Goal: Information Seeking & Learning: Learn about a topic

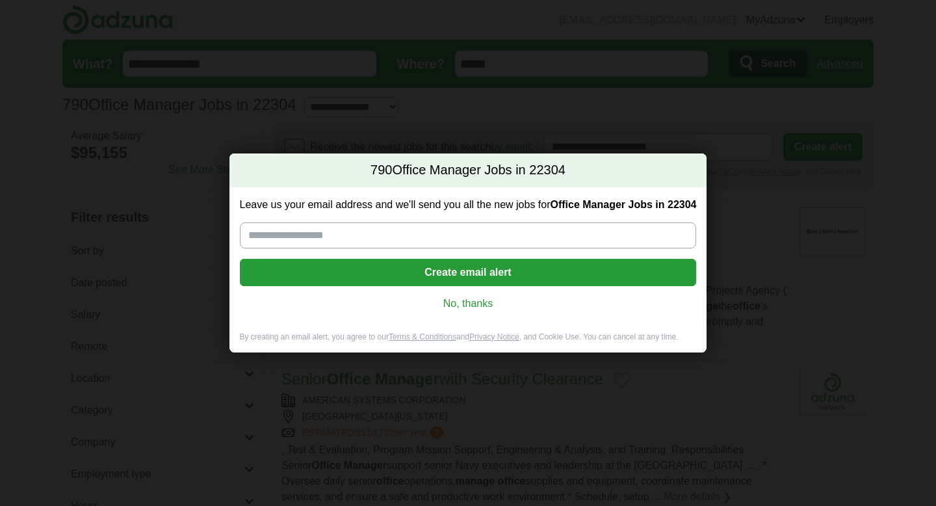
click at [468, 301] on link "No, thanks" at bounding box center [468, 304] width 436 height 14
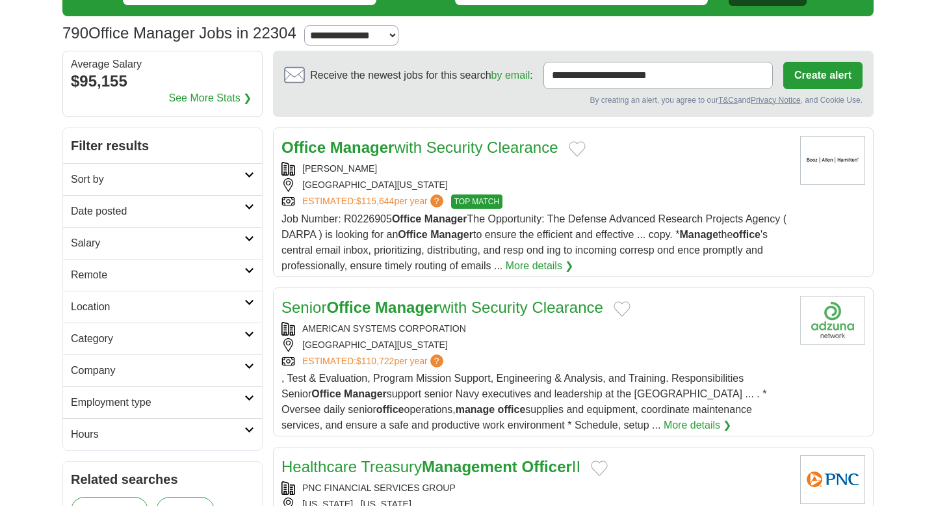
scroll to position [77, 0]
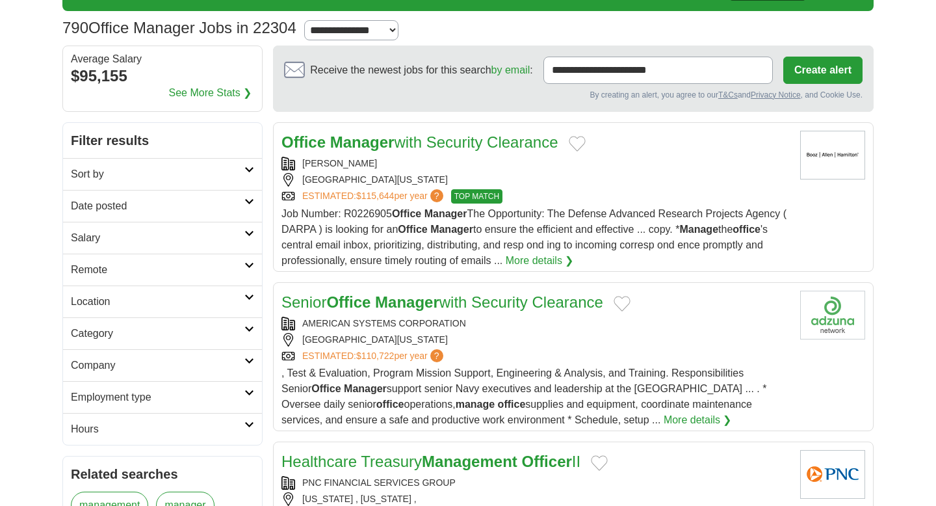
click at [245, 168] on icon at bounding box center [250, 169] width 10 height 7
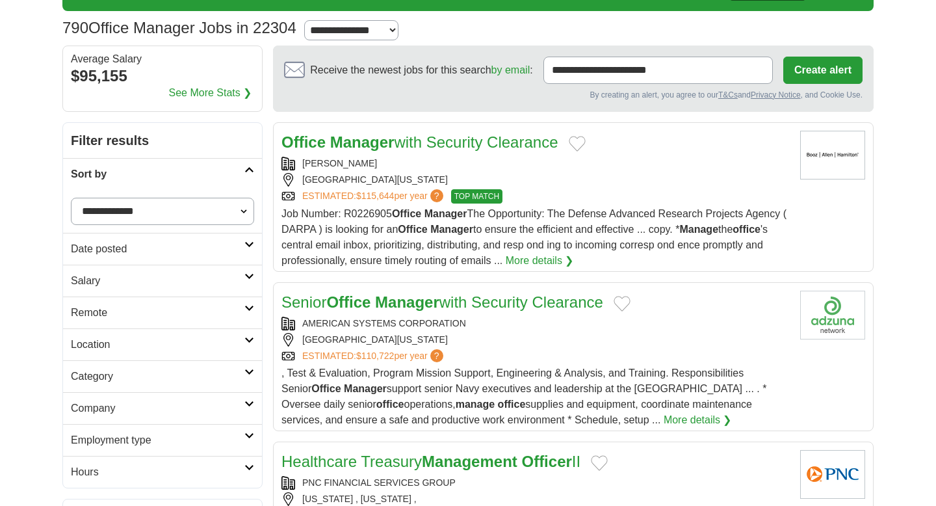
click at [245, 169] on icon at bounding box center [250, 169] width 10 height 7
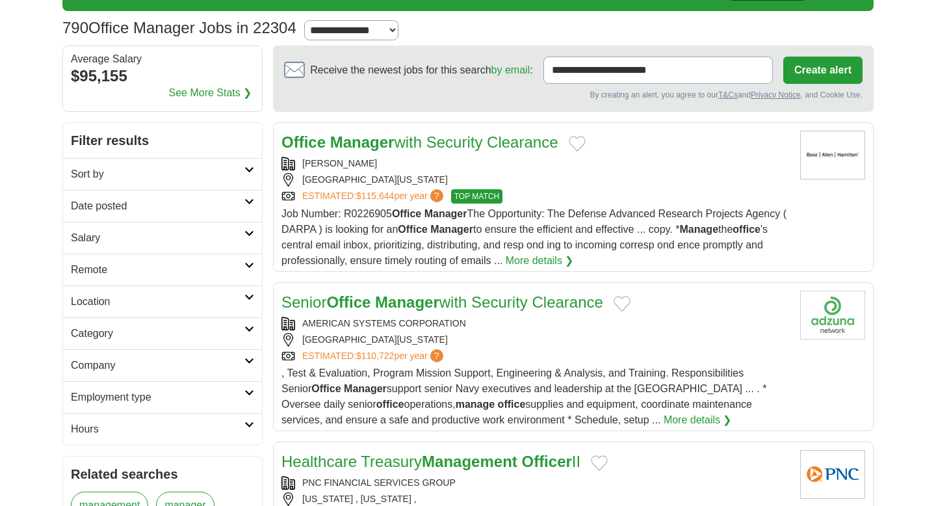
scroll to position [86, 0]
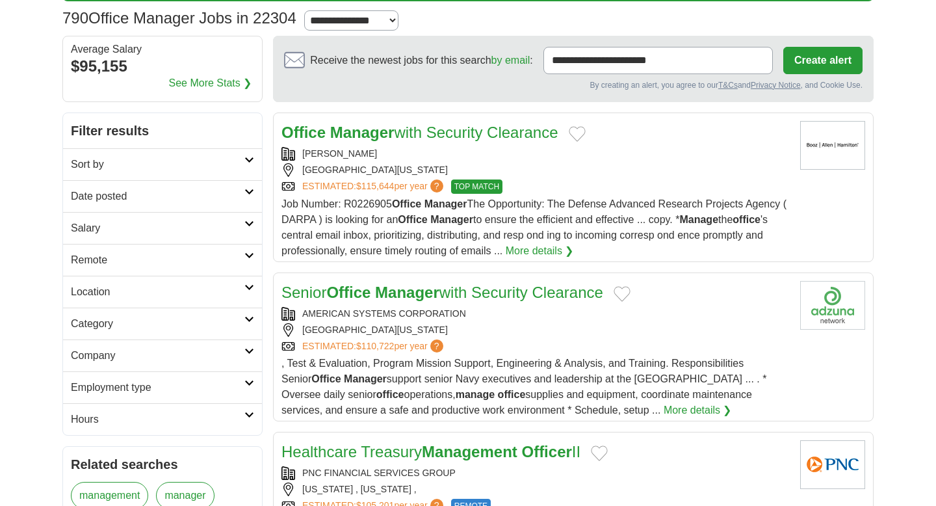
click at [233, 289] on h2 "Location" at bounding box center [158, 292] width 174 height 16
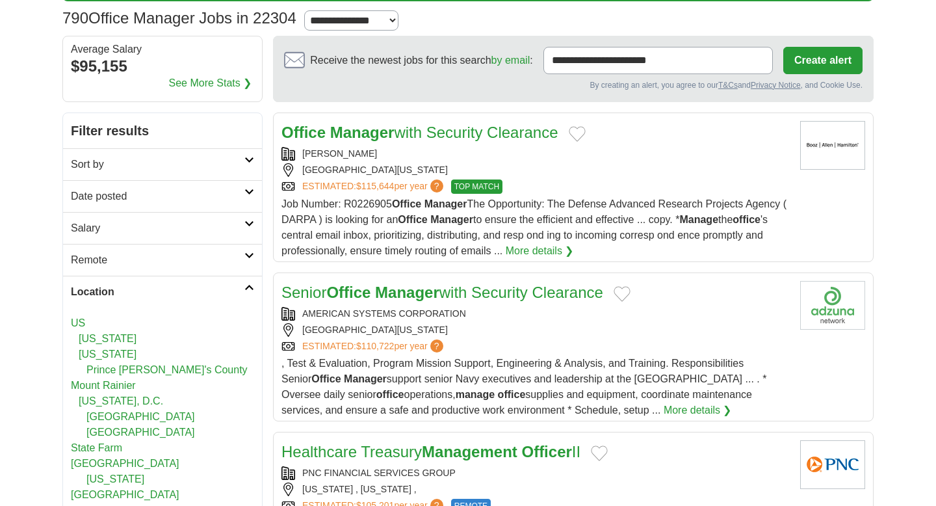
click at [234, 289] on h2 "Location" at bounding box center [158, 292] width 174 height 16
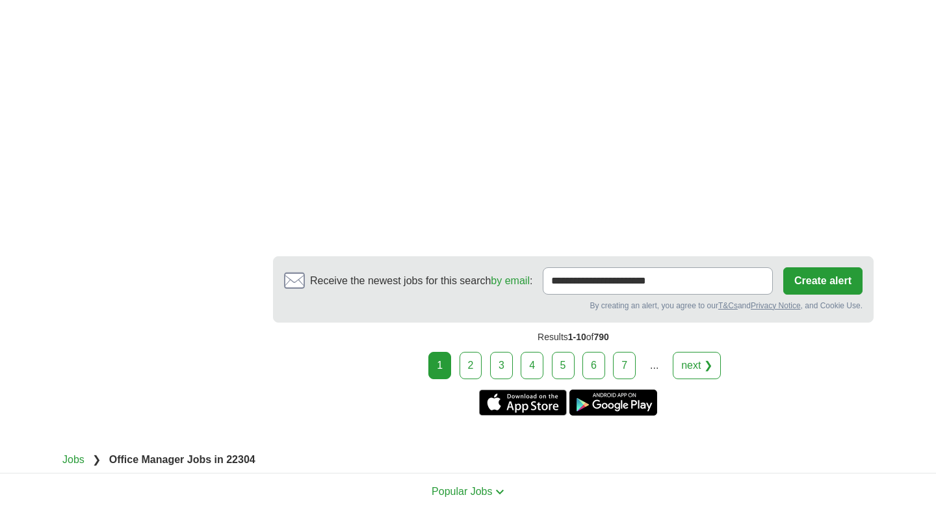
scroll to position [2088, 0]
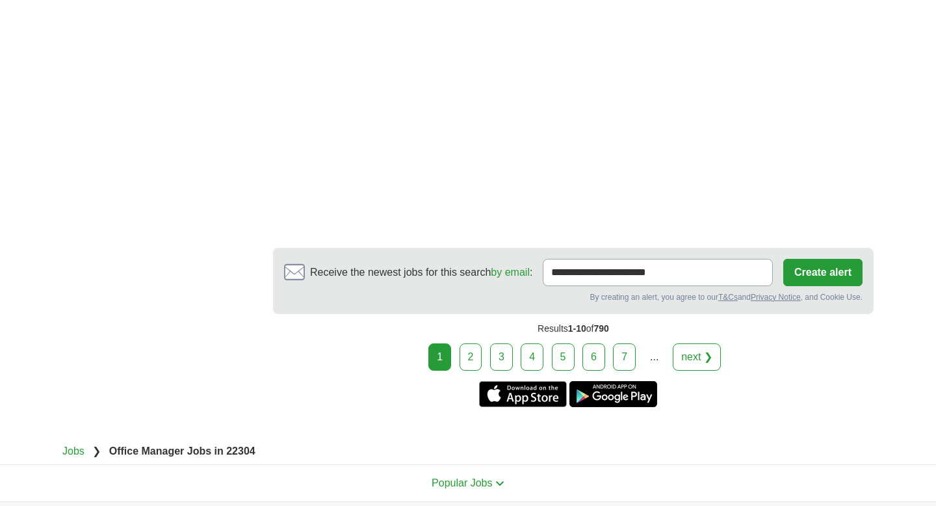
click at [717, 354] on link "next ❯" at bounding box center [697, 356] width 48 height 27
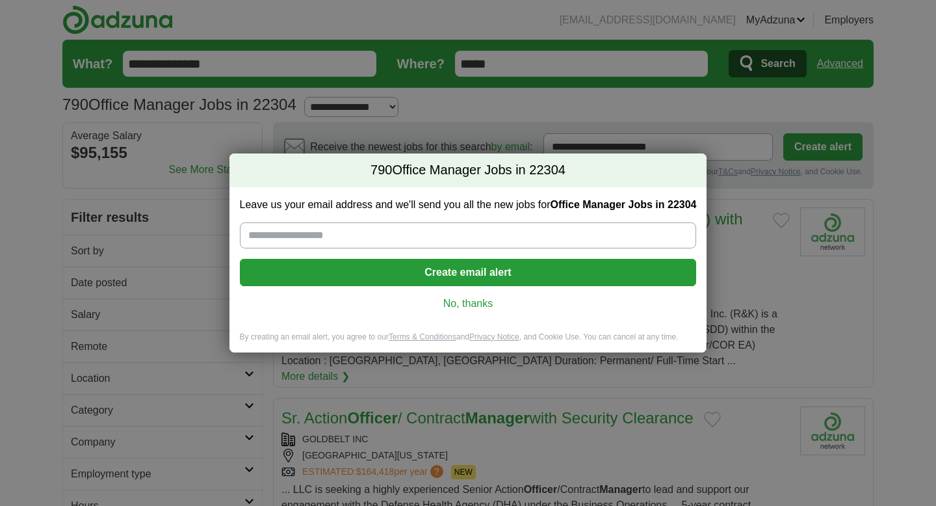
click at [487, 310] on div "Leave us your email address and we'll send you all the new jobs for Office Mana…" at bounding box center [469, 259] width 478 height 144
click at [479, 303] on link "No, thanks" at bounding box center [468, 304] width 436 height 14
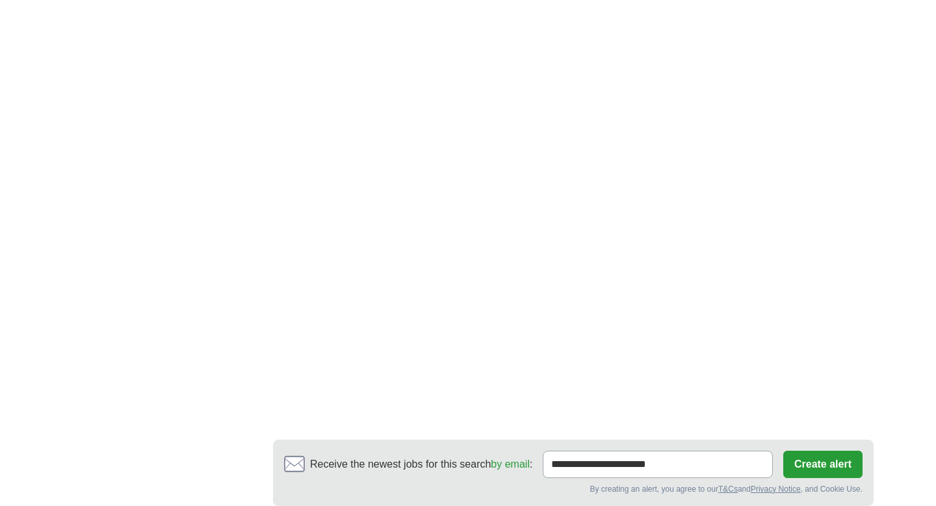
scroll to position [2162, 0]
